Goal: Information Seeking & Learning: Learn about a topic

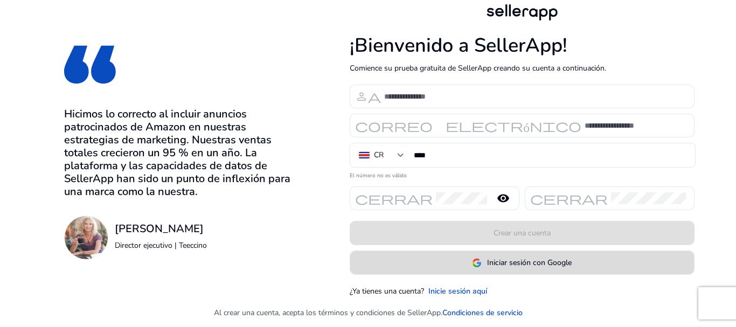
click at [520, 265] on font "Iniciar sesión con Google" at bounding box center [529, 262] width 85 height 10
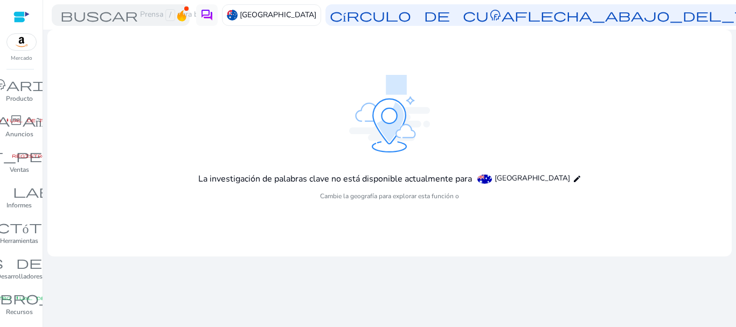
click at [464, 183] on font "La investigación de palabras clave no está disponible actualmente para" at bounding box center [335, 179] width 274 height 12
click at [413, 197] on font "Cambie la geografía para explorar esta función o" at bounding box center [389, 196] width 139 height 9
click at [573, 179] on mat-icon "edit" at bounding box center [577, 179] width 9 height 9
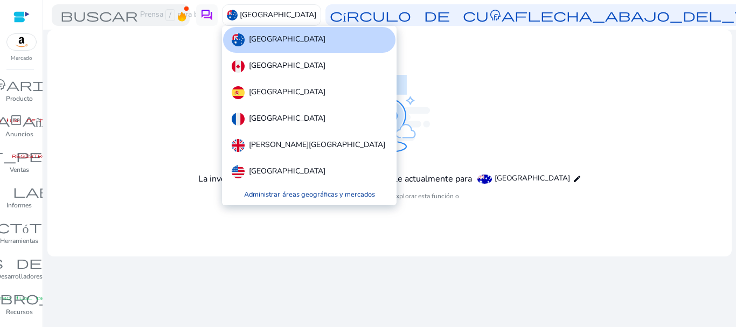
click at [311, 199] on font "áreas geográficas y mercados" at bounding box center [328, 194] width 93 height 11
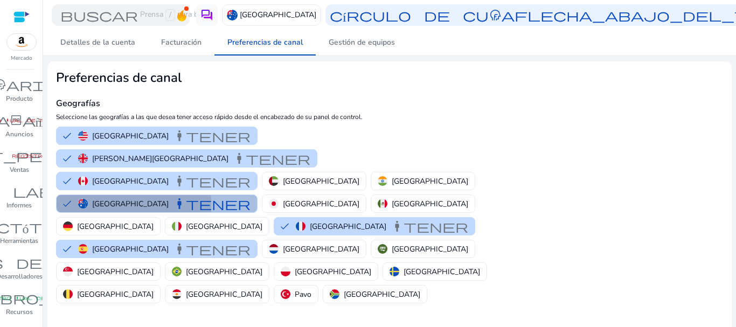
click at [71, 195] on button "Australia mantener" at bounding box center [157, 203] width 200 height 17
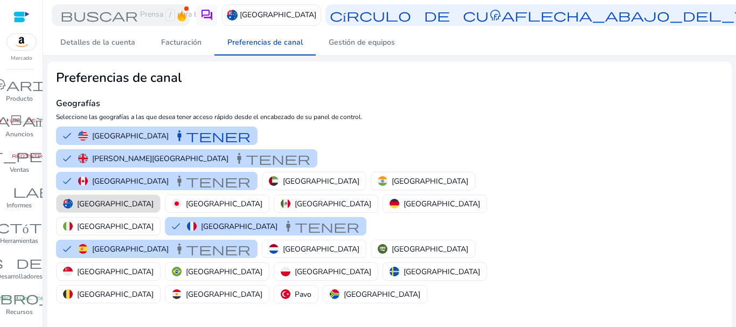
scroll to position [149, 0]
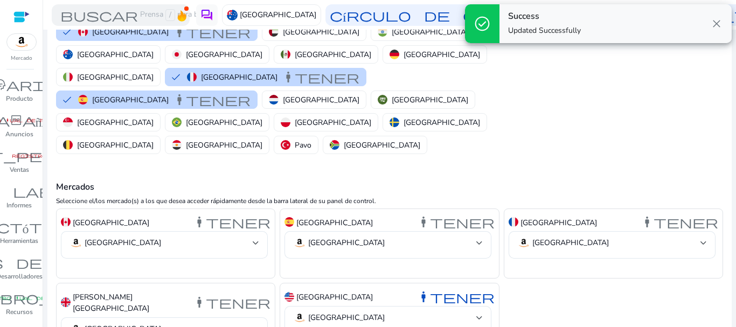
scroll to position [0, 0]
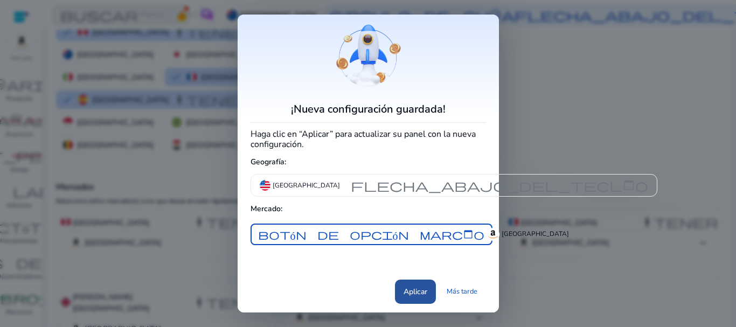
click at [412, 297] on font "Aplicar" at bounding box center [415, 292] width 24 height 10
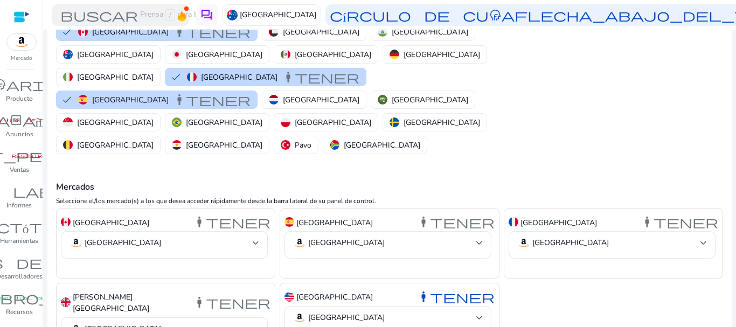
click at [470, 156] on div "Mercados Seleccione el/los mercado(s) a los que desea acceder rápidamente desde…" at bounding box center [389, 260] width 667 height 208
click at [123, 16] on font "buscar" at bounding box center [99, 15] width 78 height 15
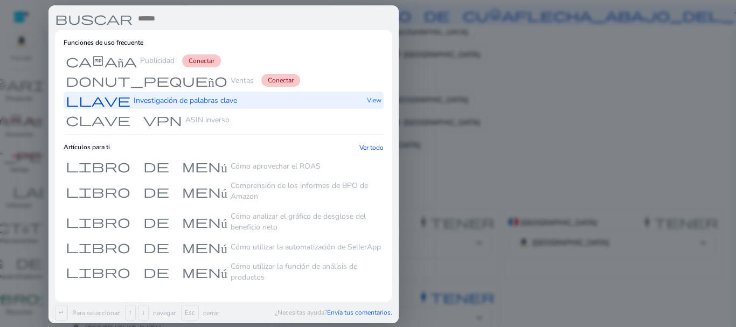
click at [146, 101] on font "Investigación de palabras clave" at bounding box center [185, 100] width 103 height 10
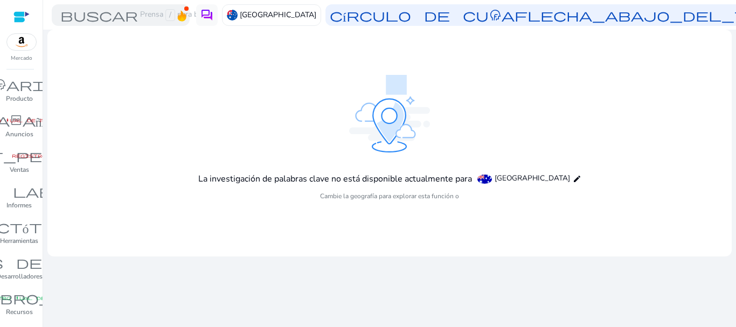
click at [373, 192] on font "Cambie la geografía para explorar esta función o" at bounding box center [389, 196] width 139 height 9
click at [345, 188] on div "La investigación de palabras clave no está disponible actualmente para Australi…" at bounding box center [389, 143] width 383 height 137
click at [334, 178] on font "La investigación de palabras clave no está disponible actualmente para" at bounding box center [335, 179] width 274 height 12
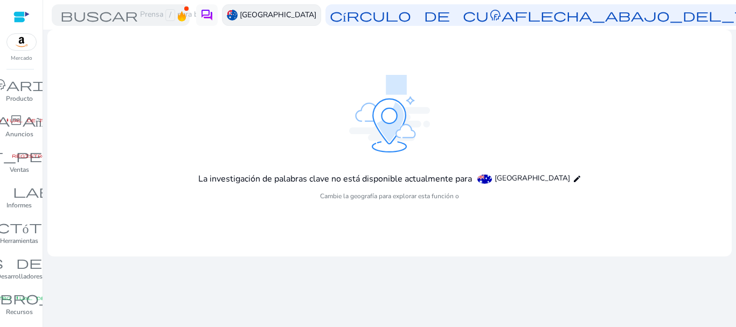
click at [240, 6] on p "Australia" at bounding box center [278, 14] width 76 height 19
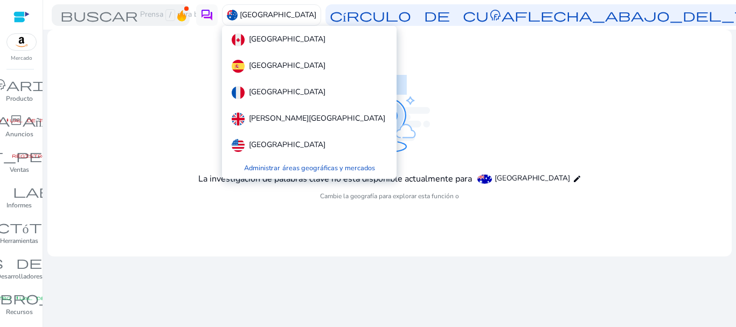
click at [572, 55] on div at bounding box center [368, 163] width 736 height 327
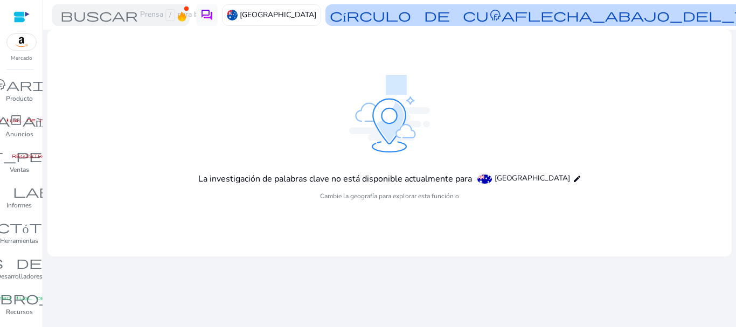
click at [529, 22] on font "flecha_abajo_del_teclado" at bounding box center [662, 15] width 297 height 15
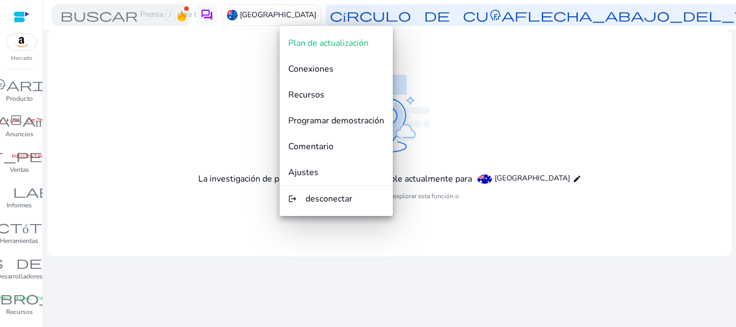
click at [492, 55] on div at bounding box center [368, 163] width 736 height 327
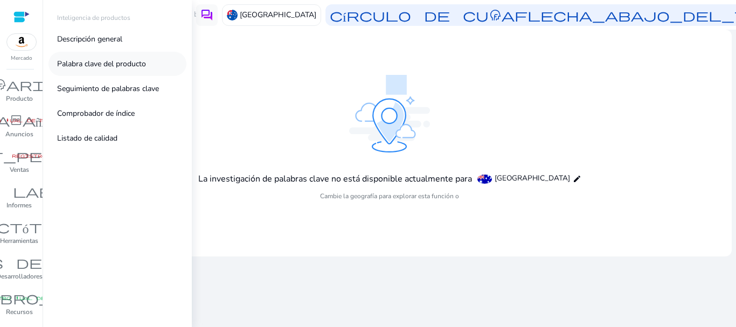
click at [98, 65] on font "Palabra clave del producto" at bounding box center [101, 64] width 89 height 10
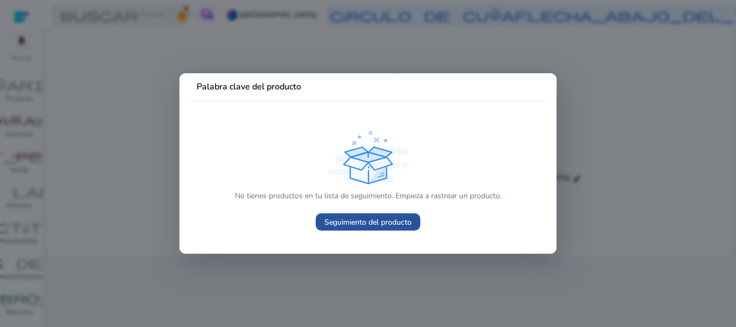
click at [359, 222] on font "Seguimiento del producto" at bounding box center [367, 222] width 87 height 10
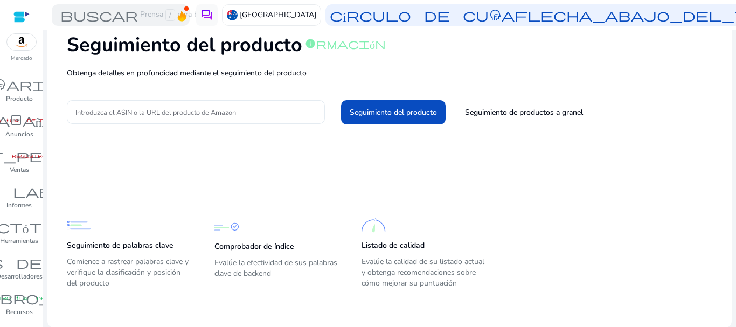
scroll to position [62, 0]
click at [124, 250] on p "Seguimiento de palabras clave" at bounding box center [120, 245] width 107 height 11
click at [124, 247] on font "Seguimiento de palabras clave" at bounding box center [120, 245] width 107 height 10
click at [127, 246] on font "Seguimiento de palabras clave" at bounding box center [120, 245] width 107 height 10
click at [126, 242] on font "Seguimiento de palabras clave" at bounding box center [120, 245] width 107 height 10
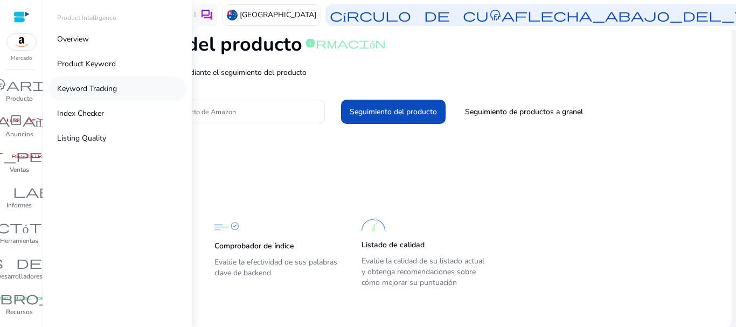
click at [75, 90] on p "Keyword Tracking" at bounding box center [87, 88] width 60 height 11
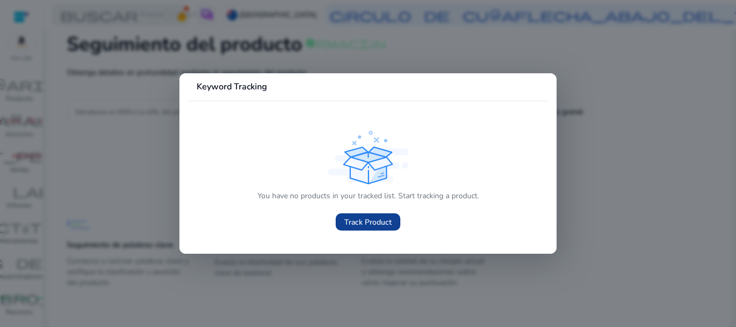
click at [370, 221] on span "Track Product" at bounding box center [367, 222] width 47 height 11
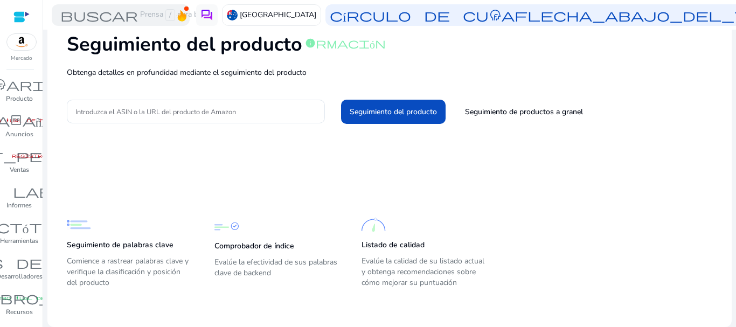
scroll to position [0, 0]
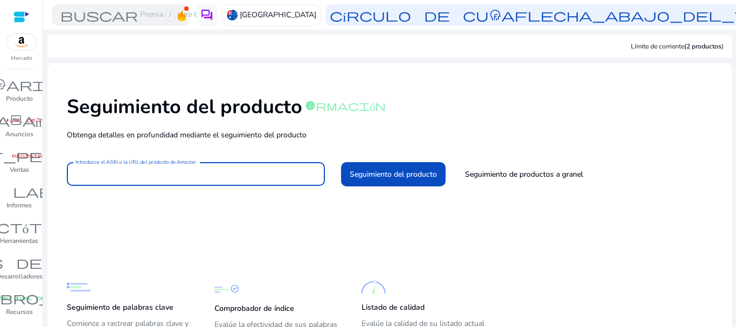
click at [127, 175] on input "Introduzca el ASIN o la URL del producto de Amazon" at bounding box center [195, 174] width 241 height 12
paste input "**********"
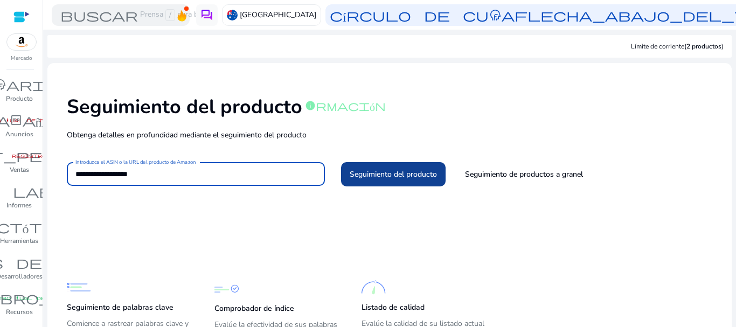
type input "**********"
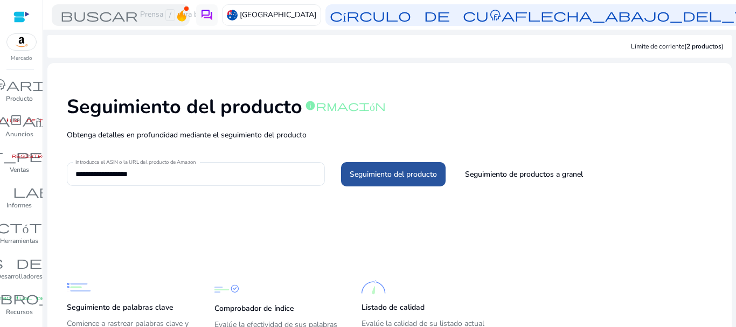
click at [360, 179] on font "Seguimiento del producto" at bounding box center [393, 174] width 87 height 11
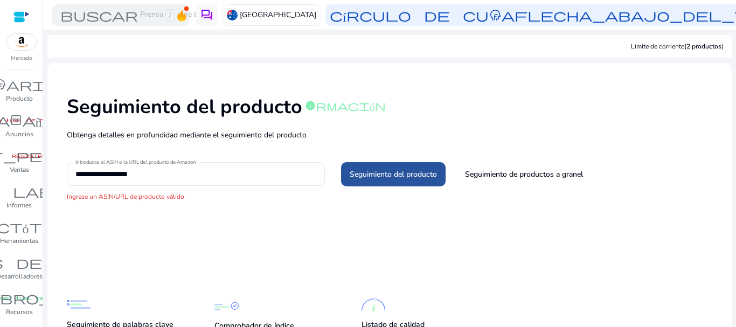
click at [360, 179] on font "Seguimiento del producto" at bounding box center [393, 174] width 87 height 11
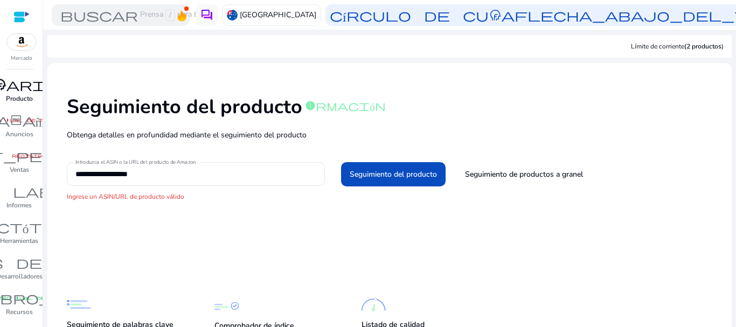
click at [21, 99] on font "Producto" at bounding box center [19, 98] width 27 height 9
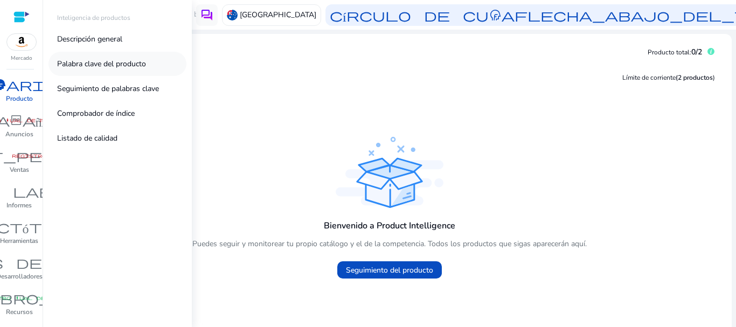
click at [146, 62] on font "Palabra clave del producto" at bounding box center [101, 64] width 89 height 10
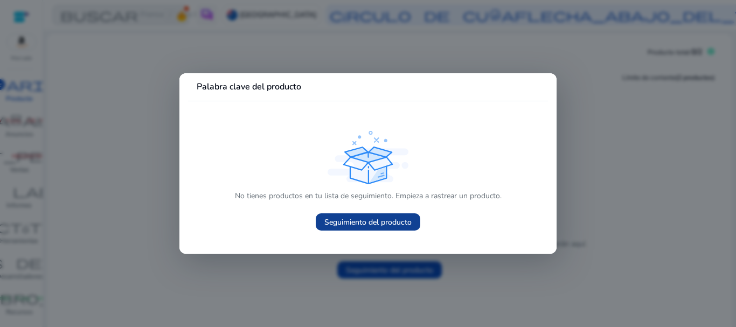
click at [382, 220] on font "Seguimiento del producto" at bounding box center [367, 222] width 87 height 10
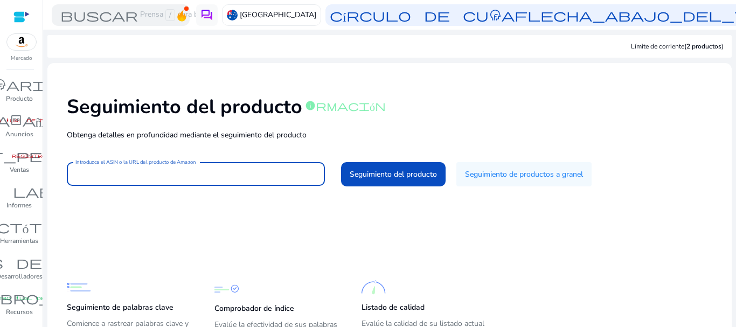
paste input "**********"
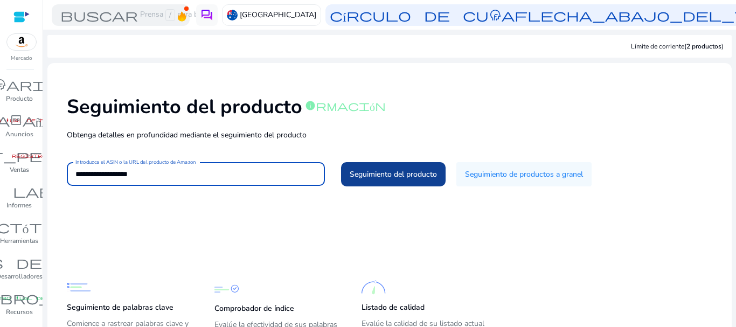
type input "**********"
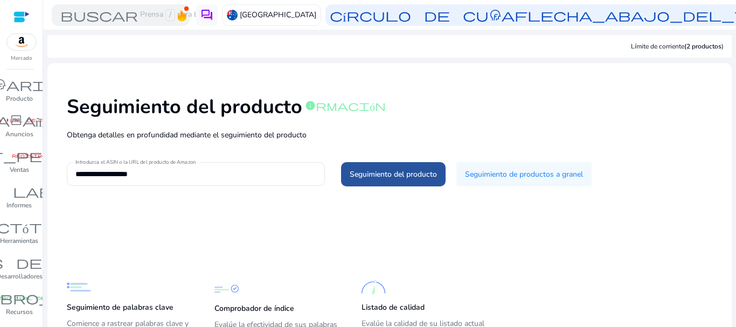
click at [357, 174] on font "Seguimiento del producto" at bounding box center [393, 174] width 87 height 10
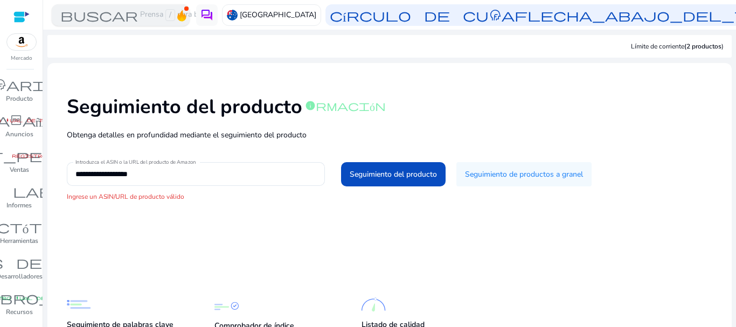
click at [140, 23] on div "buscar Prensa / para buscar" at bounding box center [121, 15] width 138 height 22
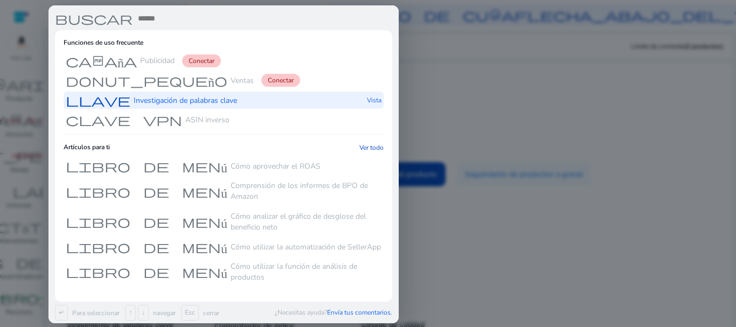
click at [229, 107] on div "llave Investigación de palabras clave" at bounding box center [151, 101] width 171 height 18
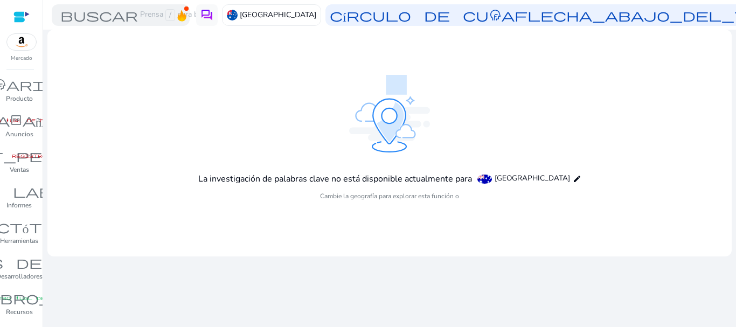
click at [472, 181] on font "La investigación de palabras clave no está disponible actualmente para" at bounding box center [335, 179] width 274 height 12
click at [573, 176] on mat-icon "edit" at bounding box center [577, 179] width 9 height 9
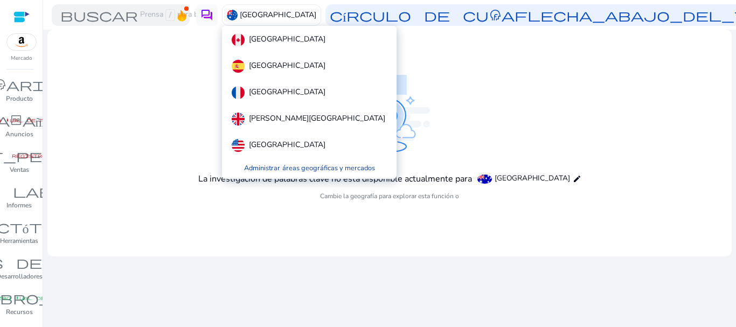
click at [321, 169] on font "áreas geográficas y mercados" at bounding box center [328, 168] width 93 height 10
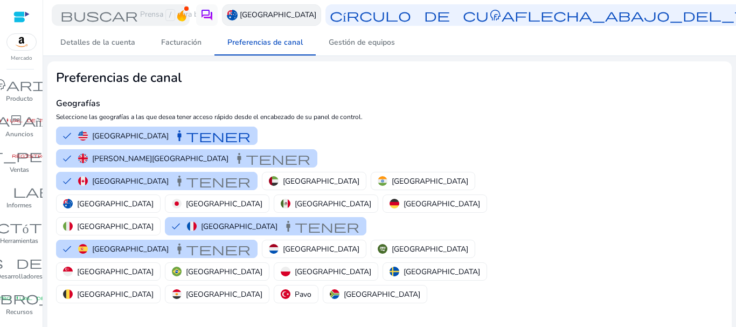
click at [260, 17] on font "Australia" at bounding box center [278, 15] width 76 height 10
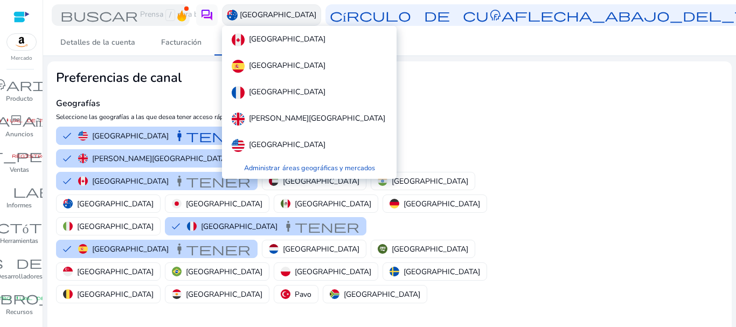
click at [260, 17] on div at bounding box center [368, 163] width 736 height 327
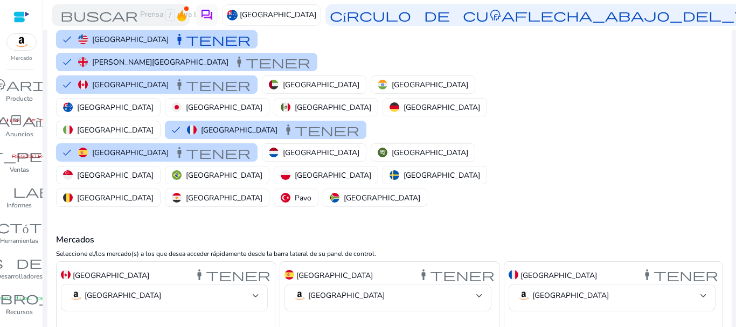
scroll to position [41, 0]
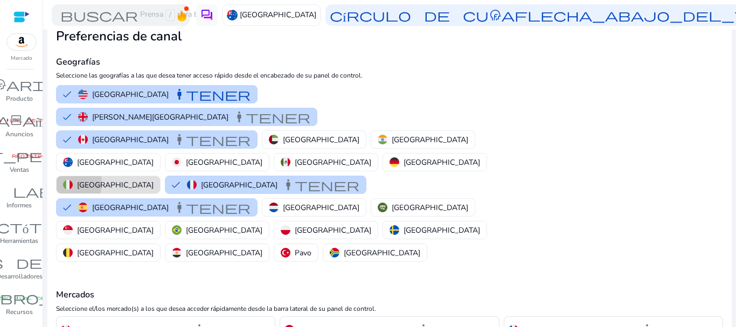
click at [73, 180] on img "button" at bounding box center [68, 185] width 10 height 10
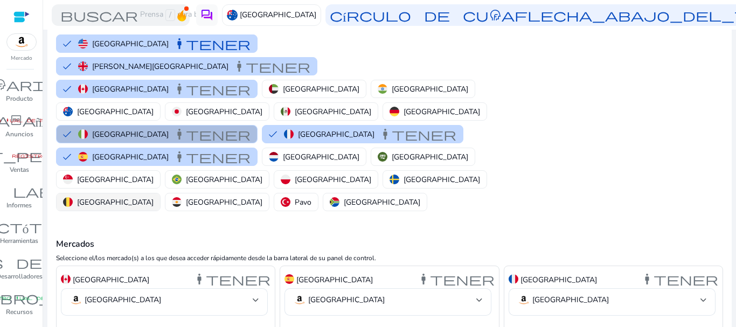
scroll to position [149, 0]
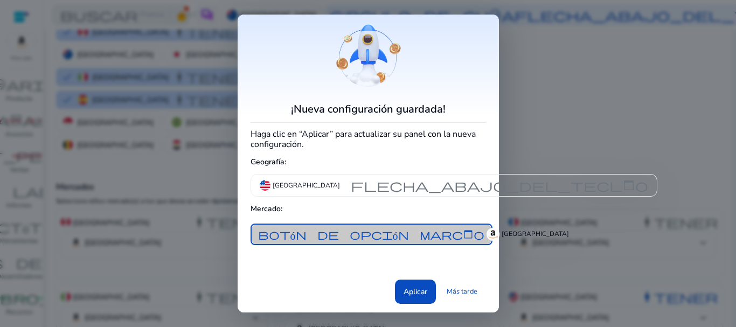
click at [421, 239] on font "botón de opción marcado" at bounding box center [371, 234] width 226 height 13
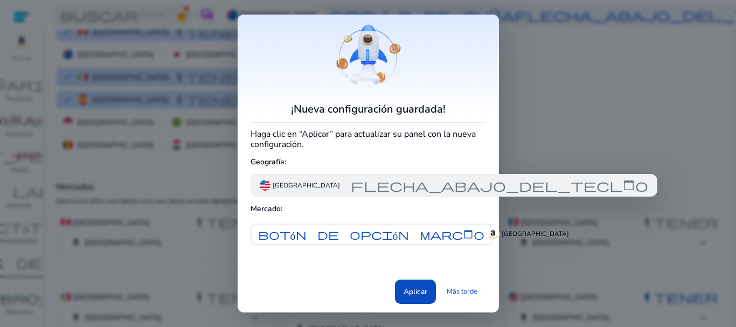
click at [424, 192] on font "flecha_abajo_del_teclado" at bounding box center [499, 185] width 297 height 15
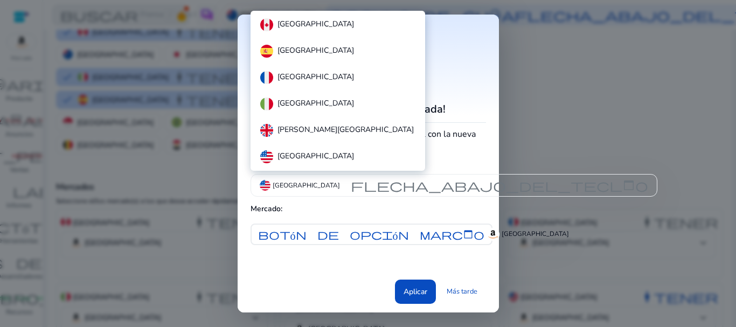
click at [425, 295] on div at bounding box center [368, 163] width 736 height 327
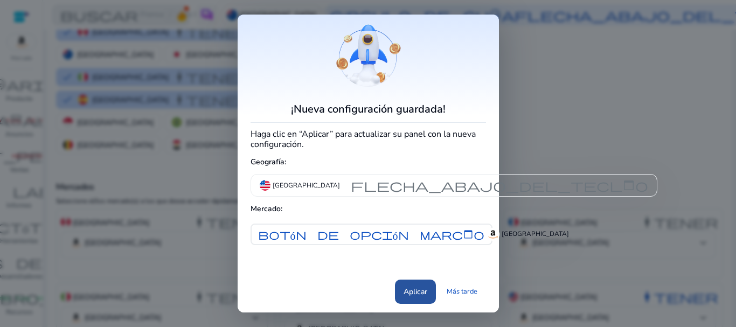
click at [414, 296] on font "Aplicar" at bounding box center [415, 292] width 24 height 10
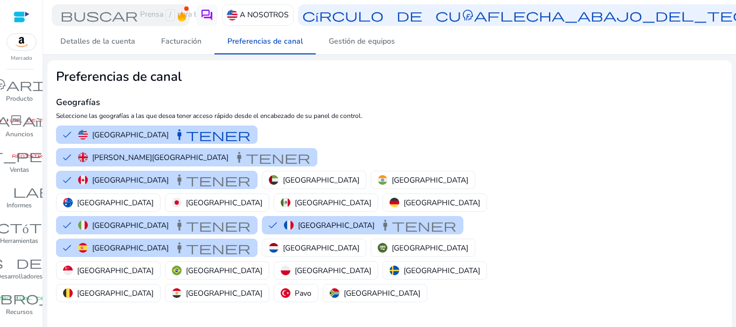
scroll to position [0, 0]
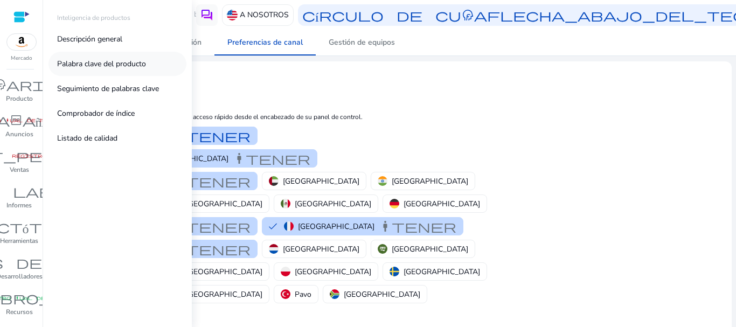
click at [98, 59] on font "Palabra clave del producto" at bounding box center [101, 64] width 89 height 10
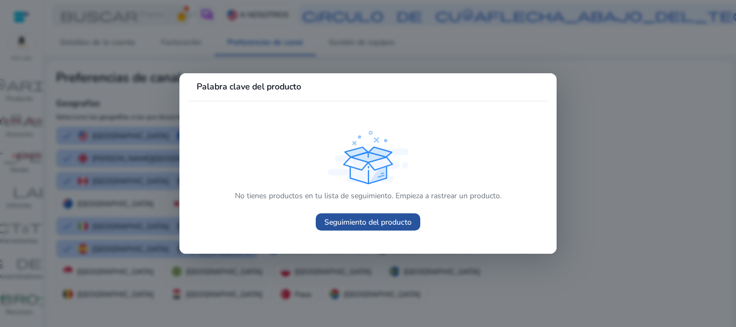
click at [402, 228] on span at bounding box center [368, 222] width 105 height 26
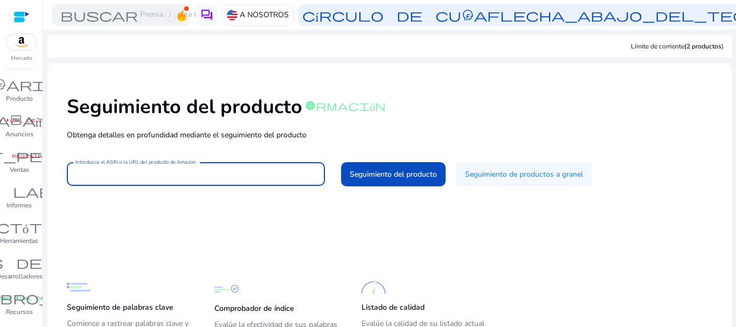
click at [247, 172] on input "Introduzca el ASIN o la URL del producto de Amazon" at bounding box center [195, 174] width 241 height 12
click at [136, 179] on input "Introduzca el ASIN o la URL del producto de Amazon" at bounding box center [195, 174] width 241 height 12
paste input "**********"
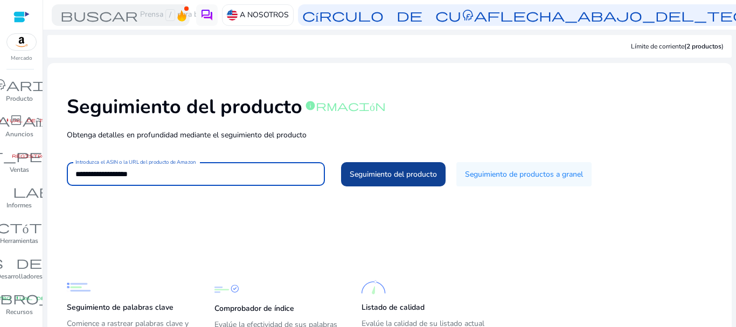
type input "**********"
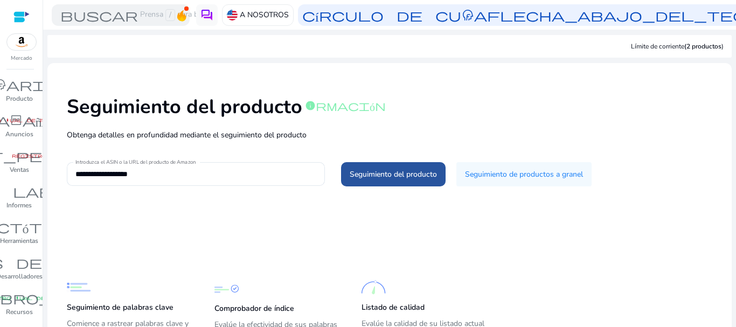
click at [358, 176] on font "Seguimiento del producto" at bounding box center [393, 174] width 87 height 10
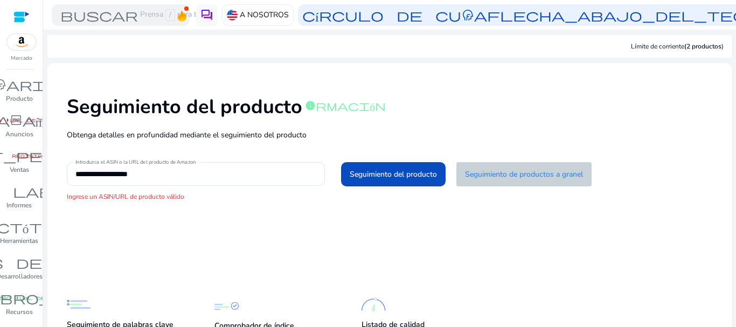
click at [517, 179] on font "Seguimiento de productos a granel" at bounding box center [524, 174] width 118 height 10
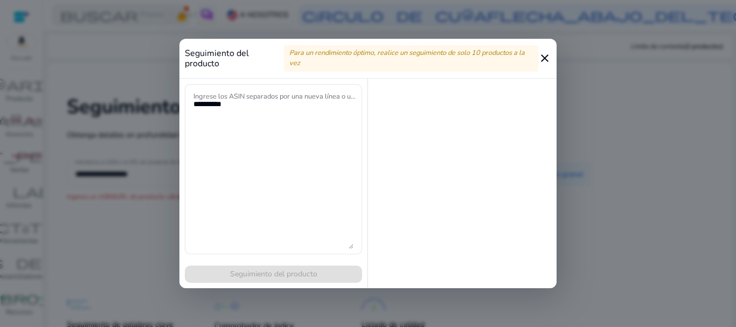
click at [544, 60] on mat-icon "close" at bounding box center [544, 58] width 13 height 13
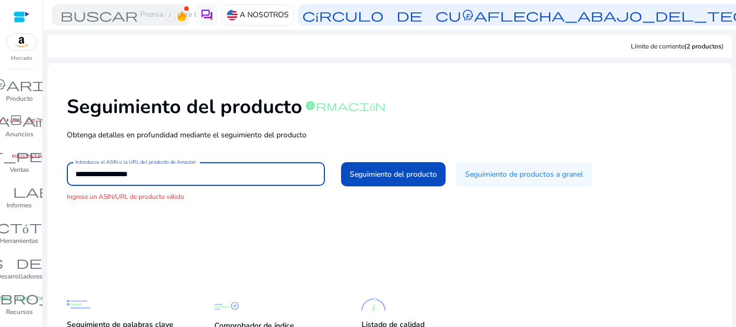
drag, startPoint x: 176, startPoint y: 178, endPoint x: 56, endPoint y: 171, distance: 119.8
click at [56, 171] on div "**********" at bounding box center [389, 149] width 667 height 154
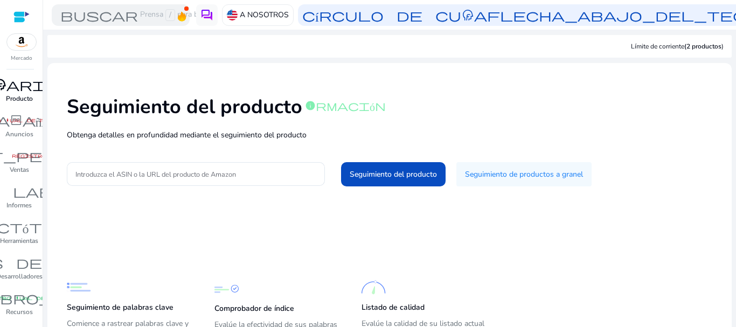
click at [22, 95] on font "Producto" at bounding box center [19, 98] width 27 height 9
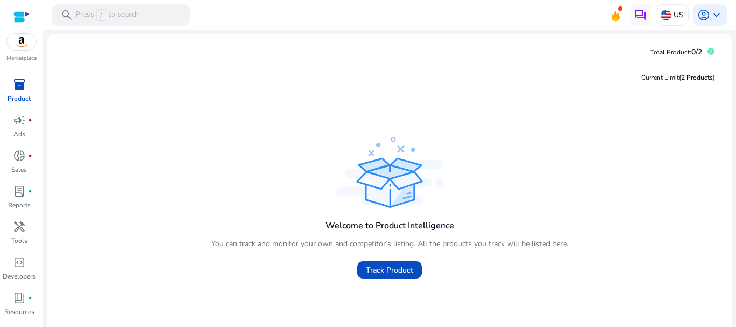
click at [471, 179] on div "Welcome to Product Intelligence You can track and monitor your own and competit…" at bounding box center [389, 209] width 667 height 150
click at [713, 11] on span "keyboard_arrow_down" at bounding box center [716, 15] width 13 height 13
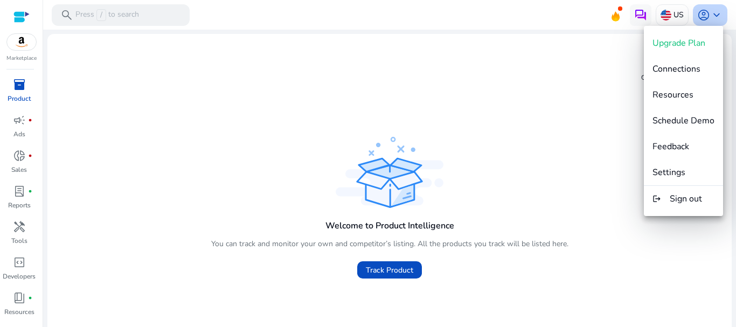
click at [713, 11] on div at bounding box center [368, 163] width 736 height 327
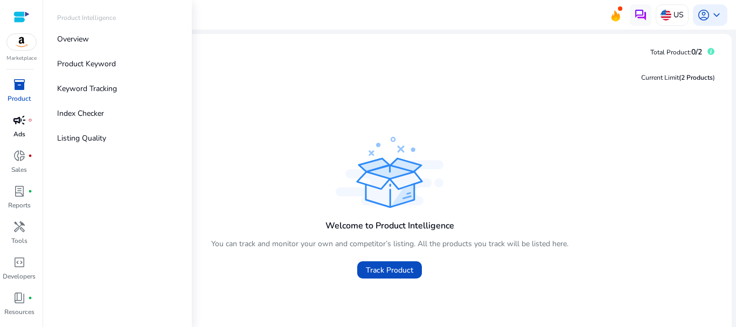
click at [21, 91] on span "inventory_2" at bounding box center [19, 84] width 13 height 13
click at [101, 88] on p "Keyword Tracking" at bounding box center [87, 88] width 60 height 11
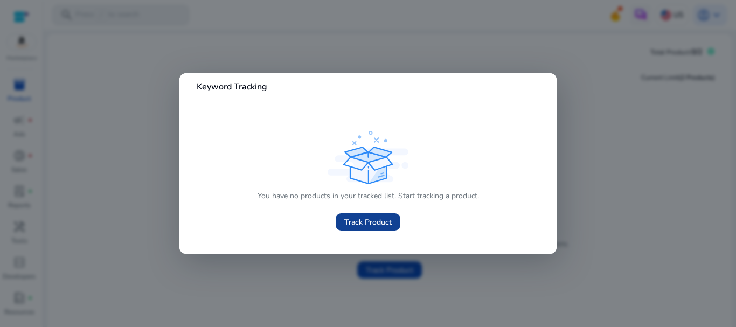
click at [354, 224] on span "Track Product" at bounding box center [367, 222] width 47 height 11
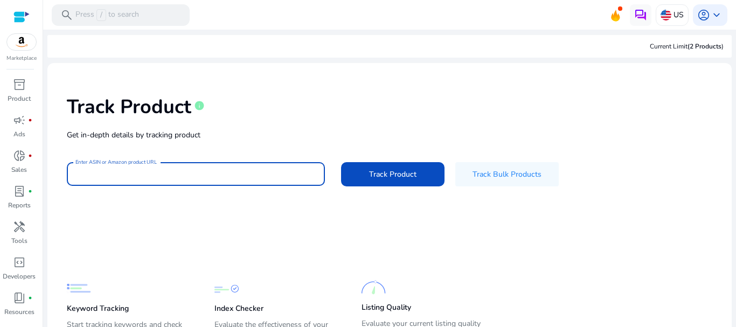
drag, startPoint x: 138, startPoint y: 173, endPoint x: 82, endPoint y: 240, distance: 87.2
click at [82, 240] on app-static-section-before-action "Keyword Tracking Start tracking keywords and check product ranking and position…" at bounding box center [381, 294] width 629 height 119
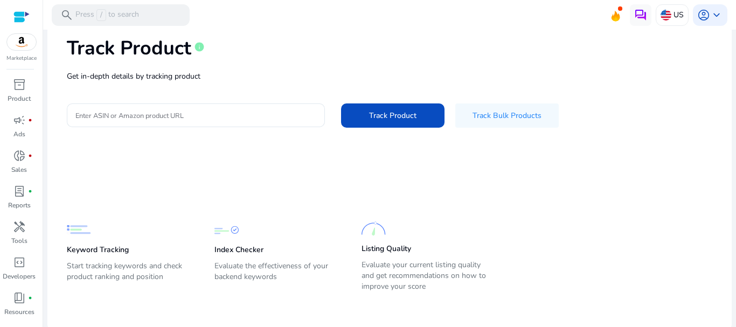
scroll to position [62, 0]
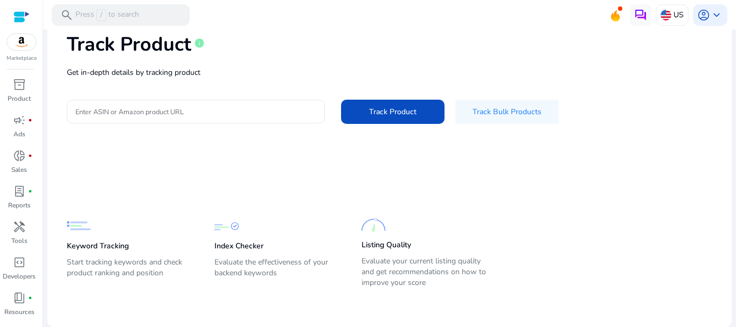
click at [102, 242] on p "Keyword Tracking" at bounding box center [98, 246] width 62 height 11
click at [118, 247] on p "Keyword Tracking" at bounding box center [98, 246] width 62 height 11
click at [100, 276] on p "Start tracking keywords and check product ranking and position" at bounding box center [130, 272] width 126 height 30
click at [140, 263] on p "Start tracking keywords and check product ranking and position" at bounding box center [130, 272] width 126 height 30
drag, startPoint x: 200, startPoint y: 103, endPoint x: 187, endPoint y: 112, distance: 15.2
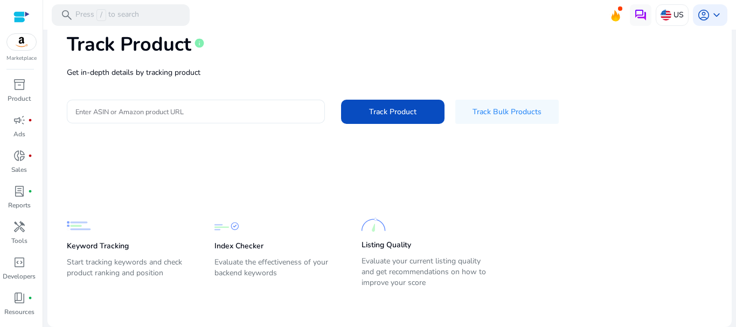
click at [187, 112] on input "Enter ASIN or Amazon product URL" at bounding box center [195, 112] width 241 height 12
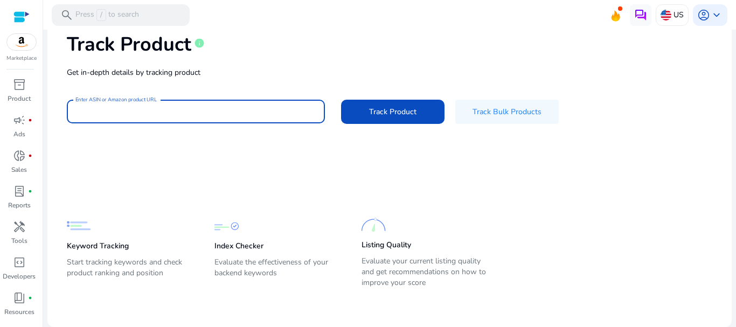
type input "**********"
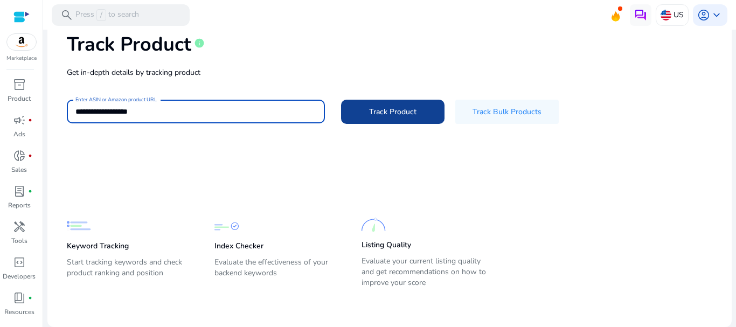
click at [413, 119] on span at bounding box center [392, 112] width 103 height 26
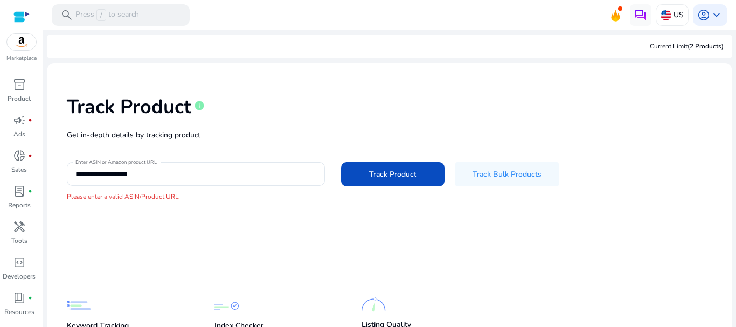
scroll to position [62, 0]
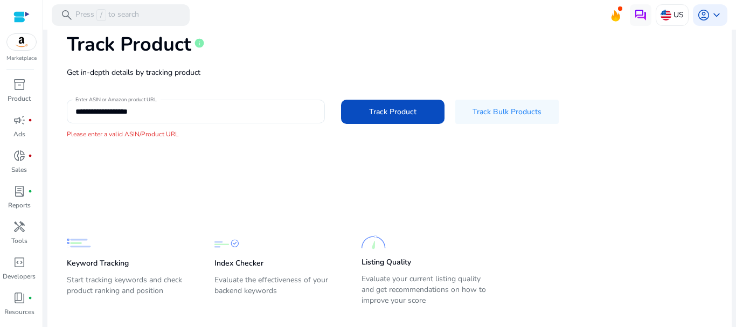
click at [139, 118] on div "**********" at bounding box center [195, 112] width 241 height 24
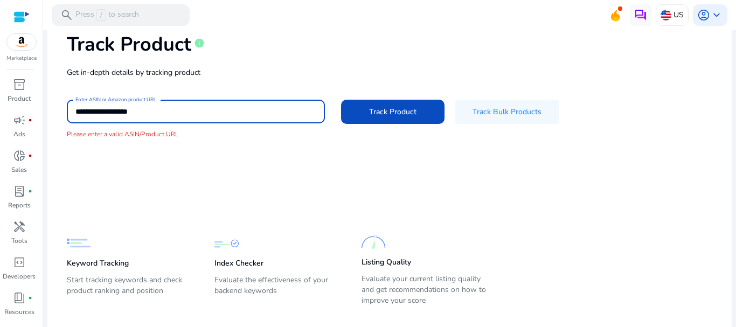
drag, startPoint x: 139, startPoint y: 118, endPoint x: 127, endPoint y: 114, distance: 13.1
click at [127, 114] on input "**********" at bounding box center [195, 112] width 241 height 12
paste input "**"
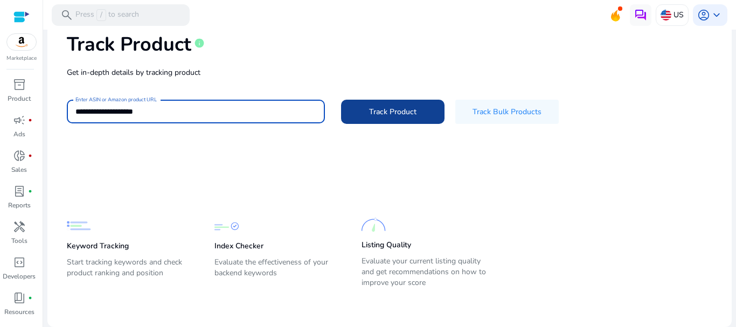
type input "**********"
click at [386, 106] on span "Track Product" at bounding box center [392, 111] width 47 height 11
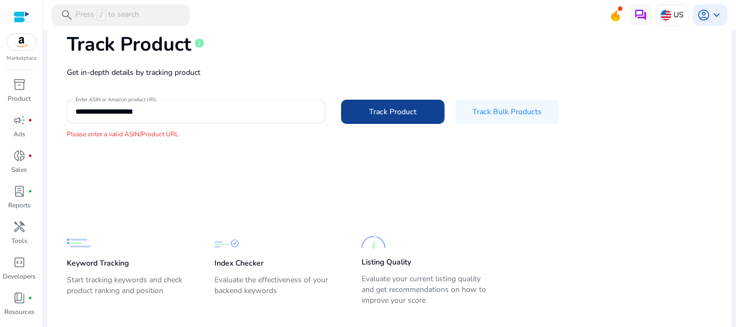
click at [386, 106] on span "Track Product" at bounding box center [392, 111] width 47 height 11
click at [101, 4] on div "search Press / to search" at bounding box center [121, 15] width 138 height 22
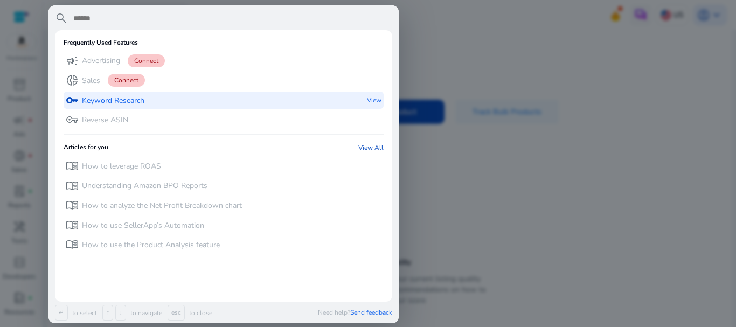
click at [139, 103] on p "Keyword Research" at bounding box center [113, 100] width 62 height 11
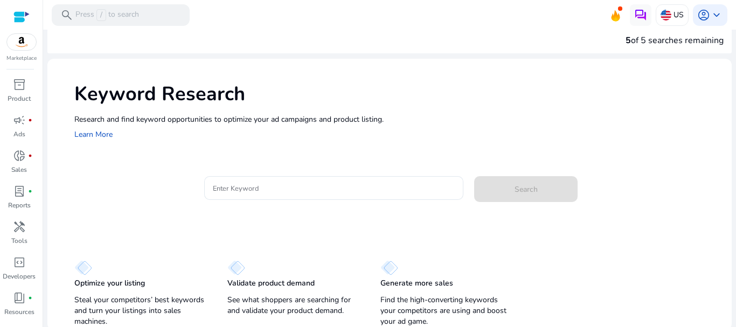
scroll to position [15, 0]
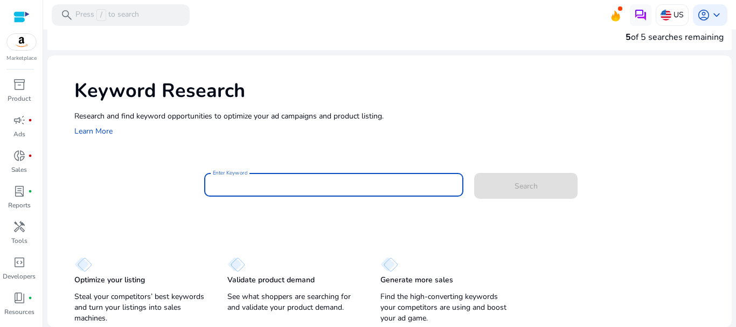
click at [238, 189] on input "Enter Keyword" at bounding box center [334, 185] width 242 height 12
paste input "**********"
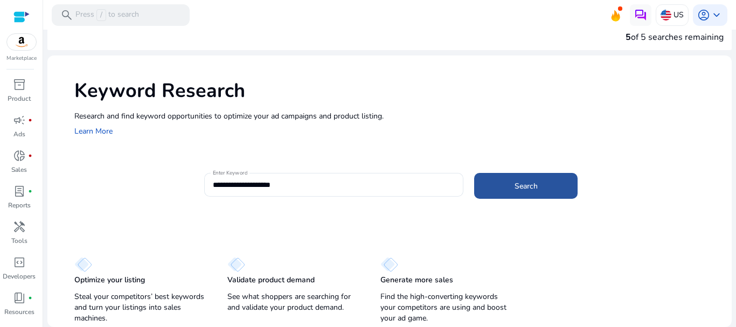
click at [527, 187] on span "Search" at bounding box center [525, 185] width 23 height 11
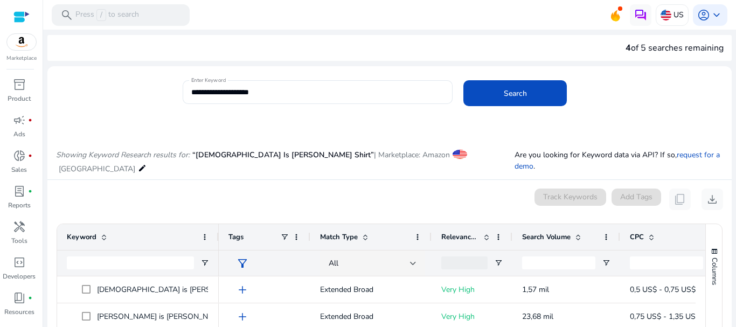
scroll to position [0, 0]
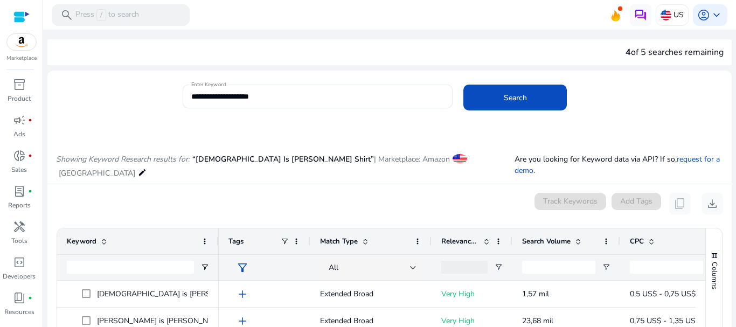
click at [265, 98] on input "**********" at bounding box center [317, 96] width 253 height 12
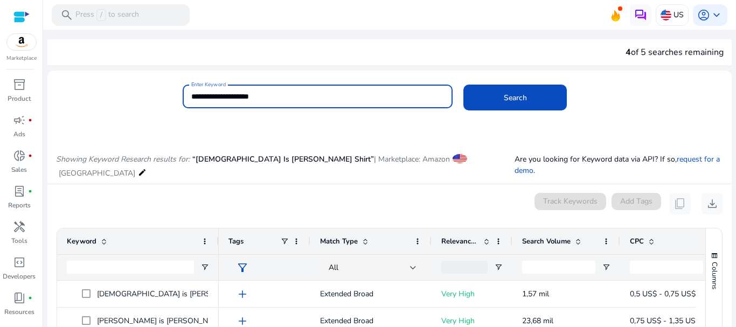
click at [240, 94] on input "**********" at bounding box center [317, 96] width 253 height 12
paste input
type input "**********"
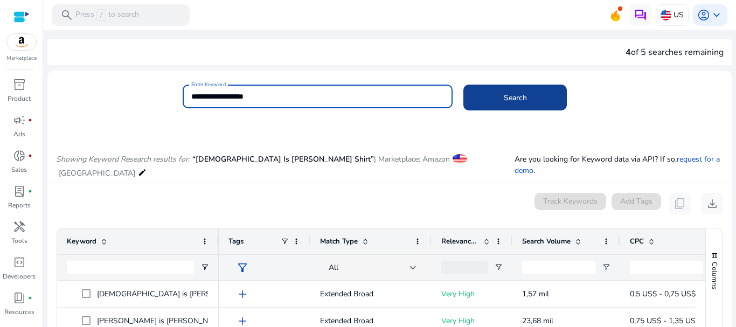
click at [541, 100] on span at bounding box center [514, 98] width 103 height 26
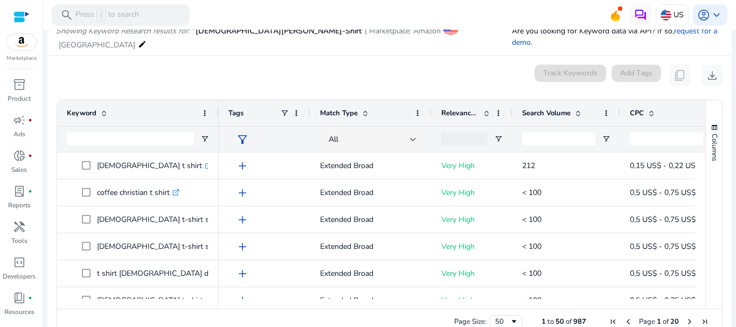
scroll to position [139, 0]
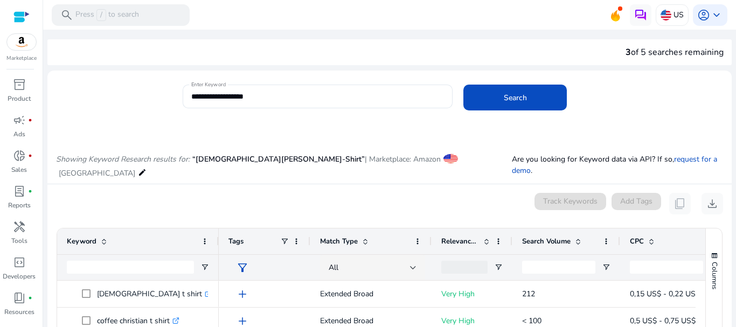
scroll to position [139, 0]
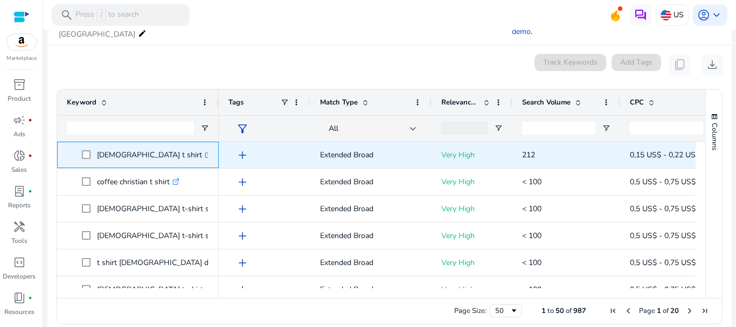
click at [205, 151] on icon ".st0{fill:#2c8af8}" at bounding box center [208, 154] width 7 height 7
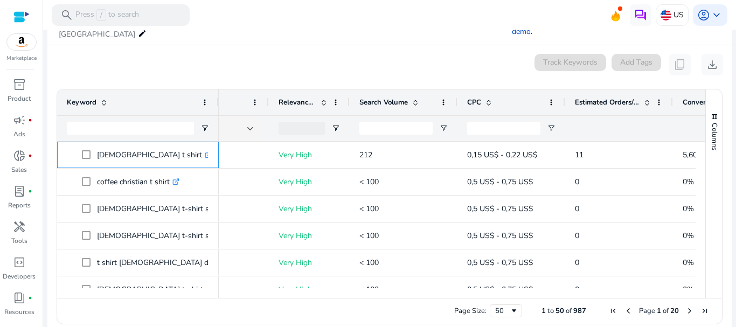
scroll to position [0, 164]
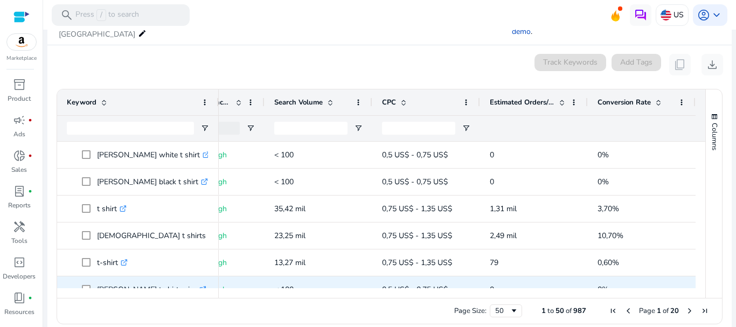
scroll to position [700, 0]
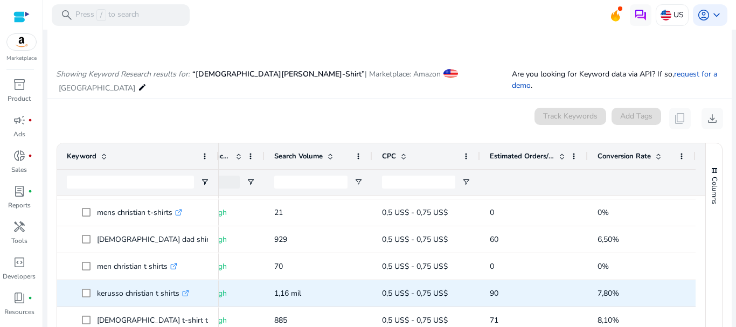
scroll to position [831, 0]
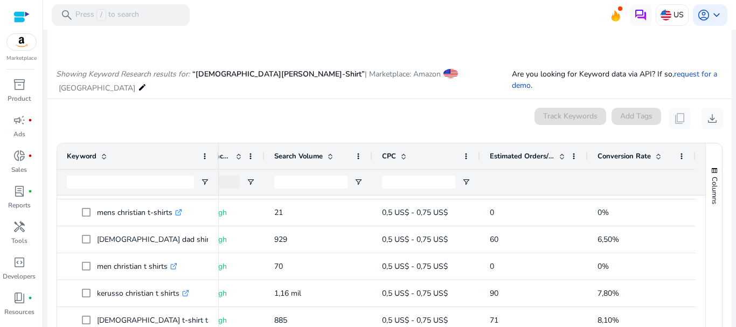
scroll to position [939, 0]
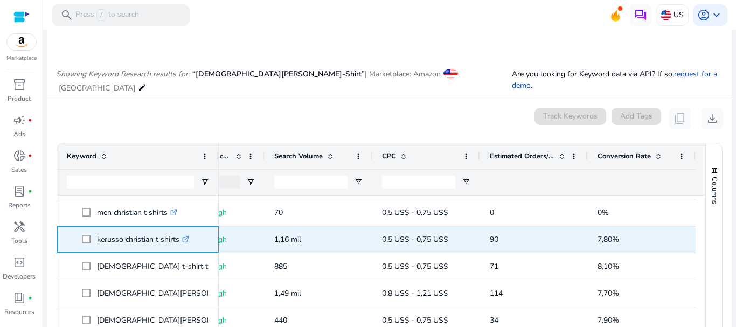
drag, startPoint x: 95, startPoint y: 228, endPoint x: 178, endPoint y: 230, distance: 83.5
click at [178, 230] on span "kerusso christian t shirts .st0{fill:#2c8af8}" at bounding box center [145, 239] width 127 height 22
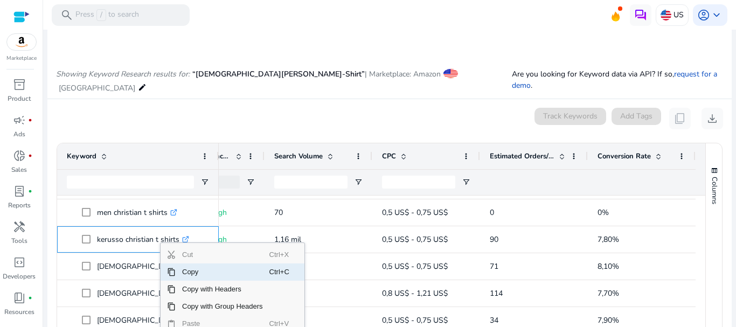
click at [198, 263] on span "Copy" at bounding box center [223, 271] width 94 height 17
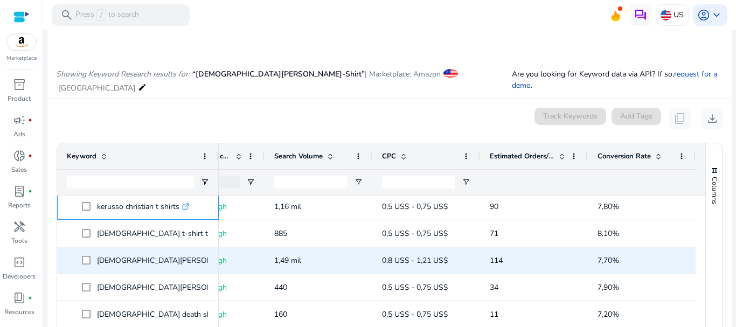
scroll to position [962, 0]
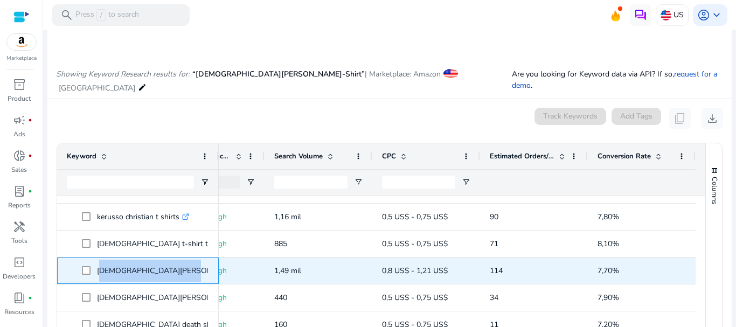
drag, startPoint x: 97, startPoint y: 260, endPoint x: 164, endPoint y: 260, distance: 67.3
click at [164, 260] on p "[DEMOGRAPHIC_DATA][PERSON_NAME] shirt .st0{fill:#2c8af8}" at bounding box center [182, 271] width 170 height 22
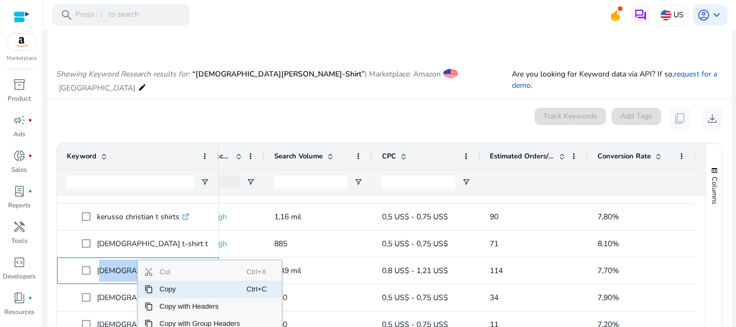
click at [168, 281] on span "Copy" at bounding box center [200, 289] width 94 height 17
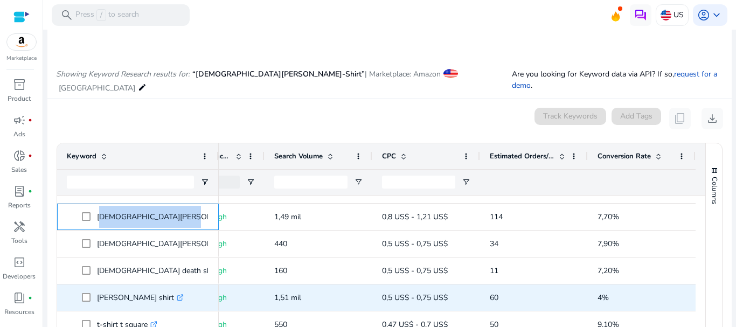
scroll to position [1069, 0]
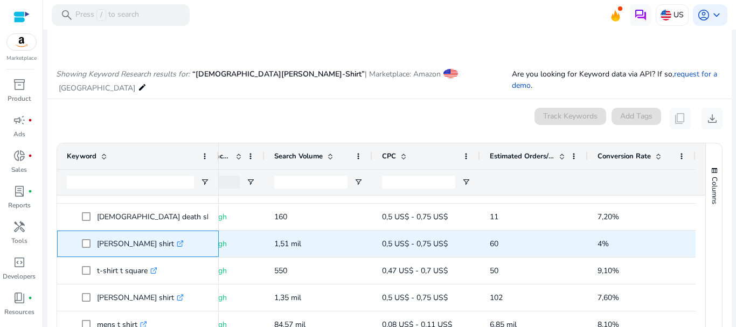
drag, startPoint x: 96, startPoint y: 231, endPoint x: 179, endPoint y: 229, distance: 83.5
click at [179, 233] on span "[PERSON_NAME] shirt .st0{fill:#2c8af8}" at bounding box center [145, 244] width 127 height 22
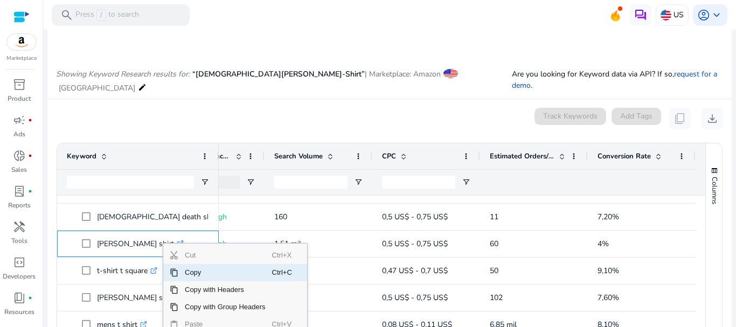
click at [193, 264] on span "Copy" at bounding box center [225, 272] width 94 height 17
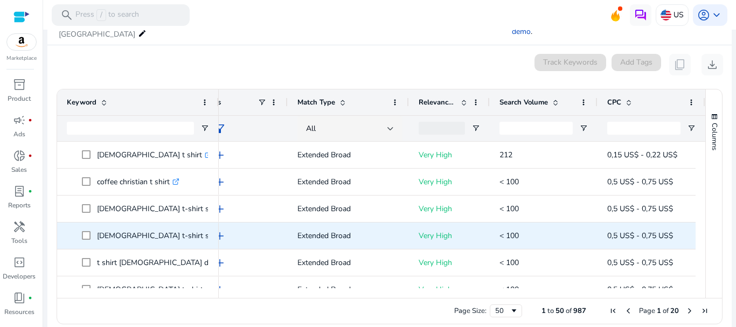
scroll to position [0, 0]
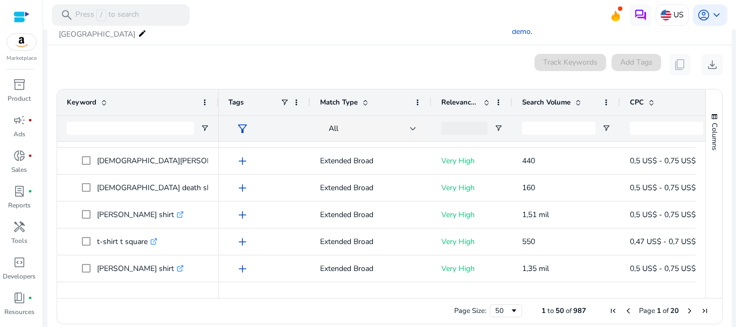
drag, startPoint x: 402, startPoint y: 225, endPoint x: 335, endPoint y: 209, distance: 68.6
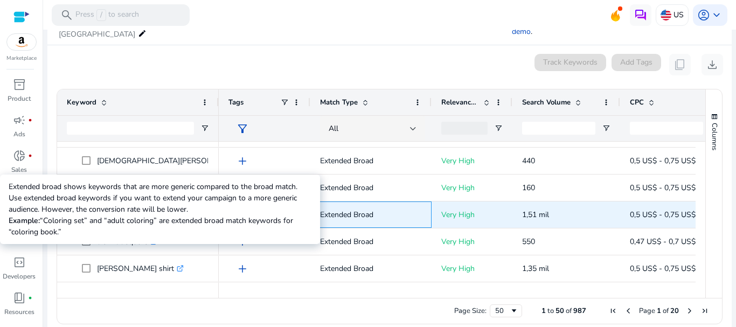
drag, startPoint x: 316, startPoint y: 197, endPoint x: 389, endPoint y: 199, distance: 73.8
click at [389, 201] on div "Extended Broad" at bounding box center [370, 214] width 121 height 26
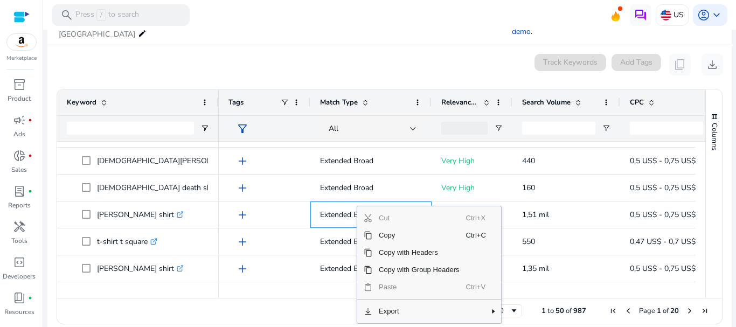
click at [387, 227] on span "Copy" at bounding box center [419, 235] width 94 height 17
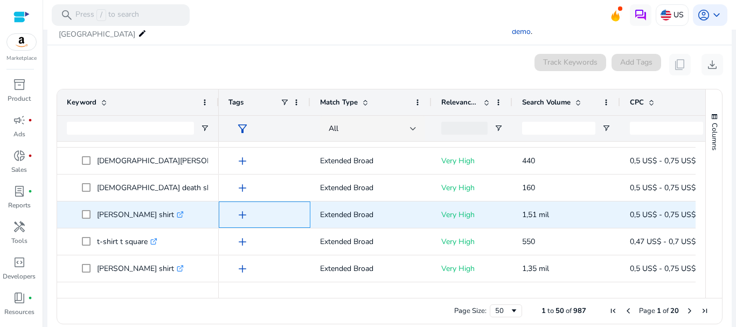
click at [245, 208] on span "add" at bounding box center [242, 214] width 13 height 13
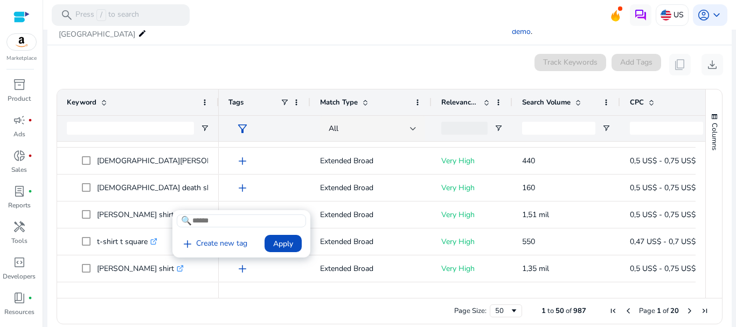
click at [349, 208] on div at bounding box center [368, 163] width 736 height 327
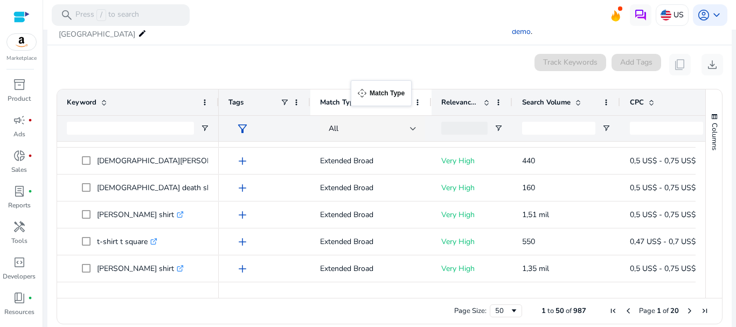
drag, startPoint x: 312, startPoint y: 90, endPoint x: 356, endPoint y: 87, distance: 43.8
drag, startPoint x: 326, startPoint y: 103, endPoint x: 331, endPoint y: 80, distance: 23.1
drag, startPoint x: 314, startPoint y: 84, endPoint x: 351, endPoint y: 85, distance: 37.7
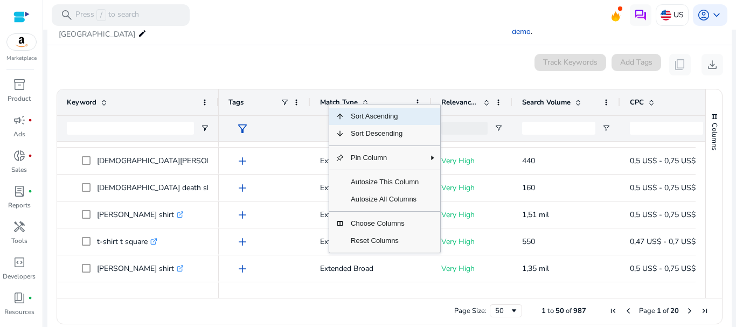
click at [324, 92] on div "Match Type" at bounding box center [365, 102] width 90 height 20
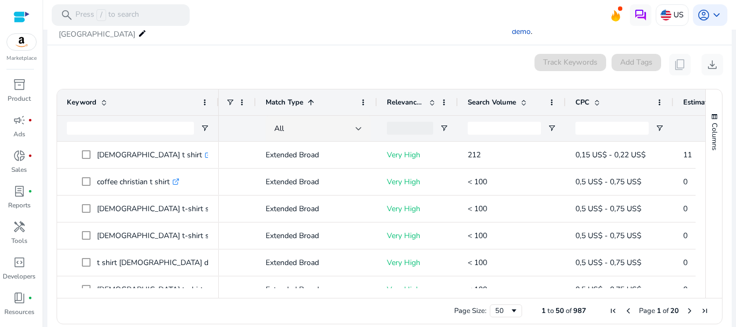
scroll to position [0, 78]
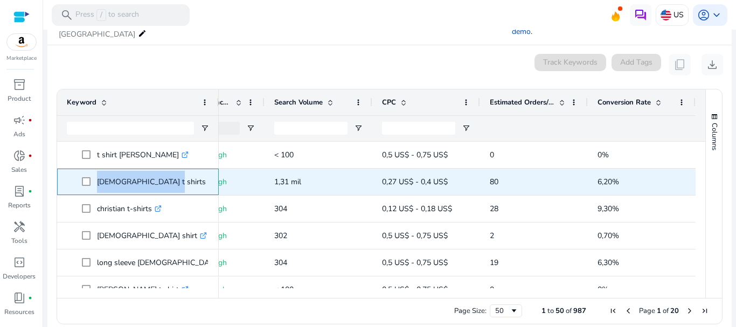
drag, startPoint x: 96, startPoint y: 166, endPoint x: 158, endPoint y: 170, distance: 62.6
click at [158, 171] on span "[DEMOGRAPHIC_DATA] t shirts .st0{fill:#2c8af8}" at bounding box center [145, 182] width 127 height 22
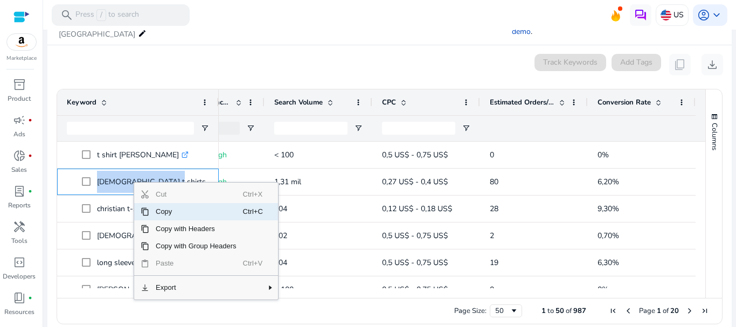
click at [170, 203] on span "Copy" at bounding box center [196, 211] width 94 height 17
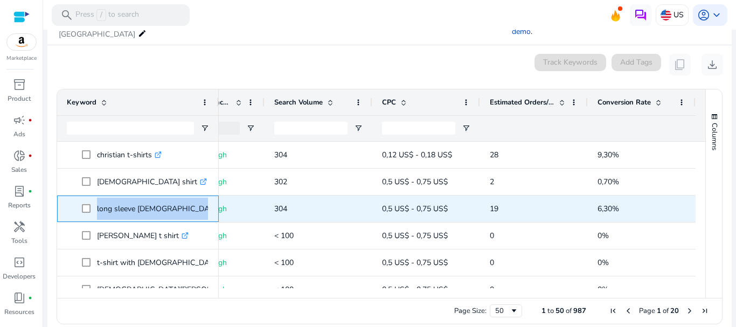
drag, startPoint x: 96, startPoint y: 196, endPoint x: 218, endPoint y: 199, distance: 121.8
click at [218, 199] on div "long sleeve [DEMOGRAPHIC_DATA] t shirt women .st0{fill:#2c8af8}" at bounding box center [138, 209] width 162 height 26
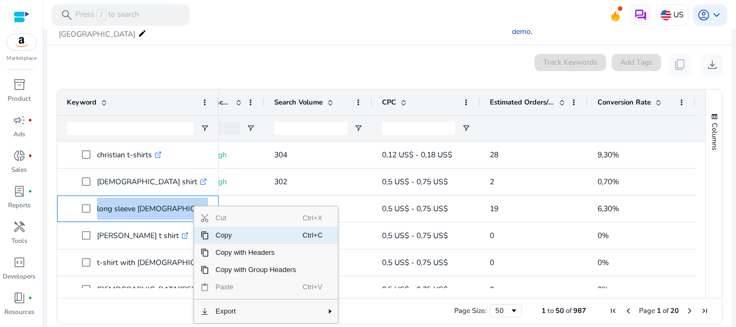
click at [226, 227] on span "Copy" at bounding box center [256, 235] width 94 height 17
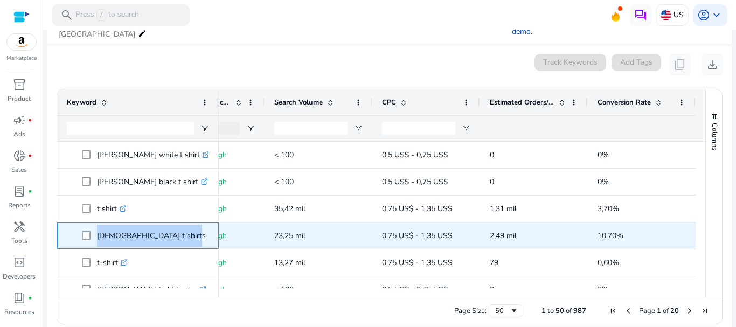
drag, startPoint x: 95, startPoint y: 224, endPoint x: 183, endPoint y: 214, distance: 87.8
click at [183, 225] on span "[DEMOGRAPHIC_DATA] t shirts women .st0{fill:#2c8af8}" at bounding box center [145, 236] width 127 height 22
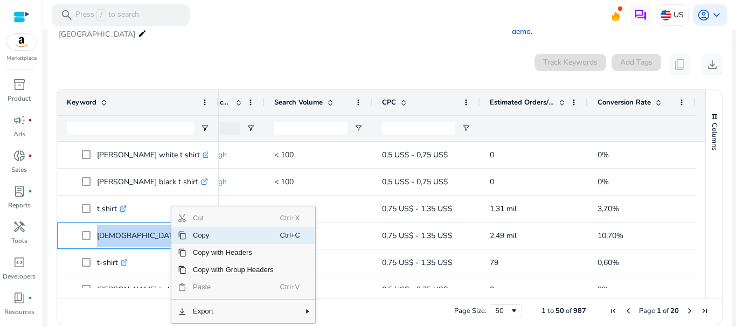
click at [199, 227] on span "Copy" at bounding box center [233, 235] width 94 height 17
